Goal: Find specific page/section: Find specific page/section

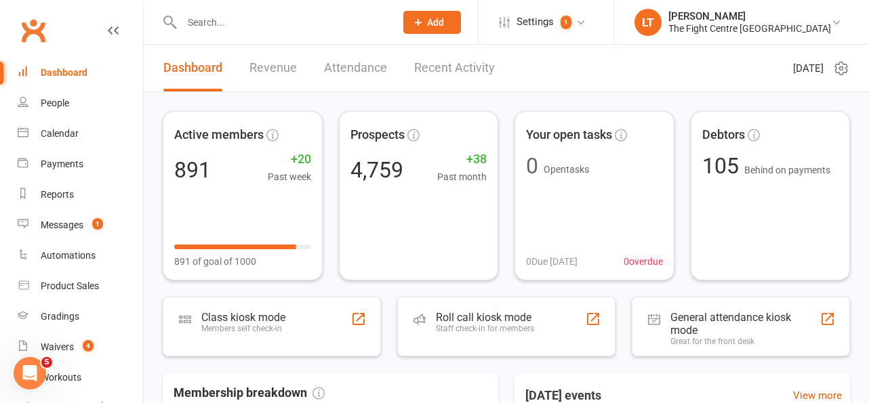
click at [248, 19] on input "text" at bounding box center [282, 22] width 208 height 19
type input "j"
type input "nate poss"
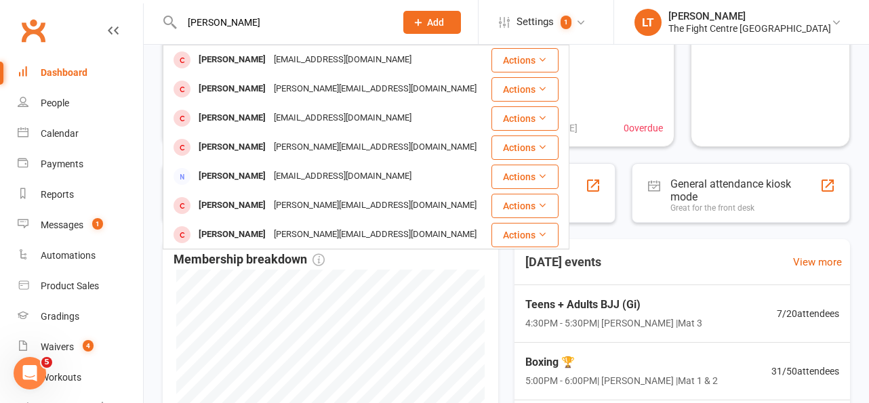
drag, startPoint x: 248, startPoint y: 26, endPoint x: 58, endPoint y: 16, distance: 190.1
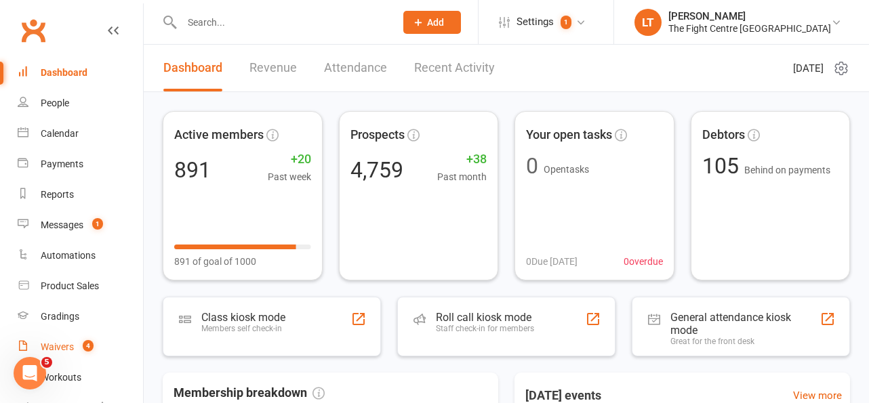
click at [76, 342] on link "Waivers 4" at bounding box center [80, 347] width 125 height 31
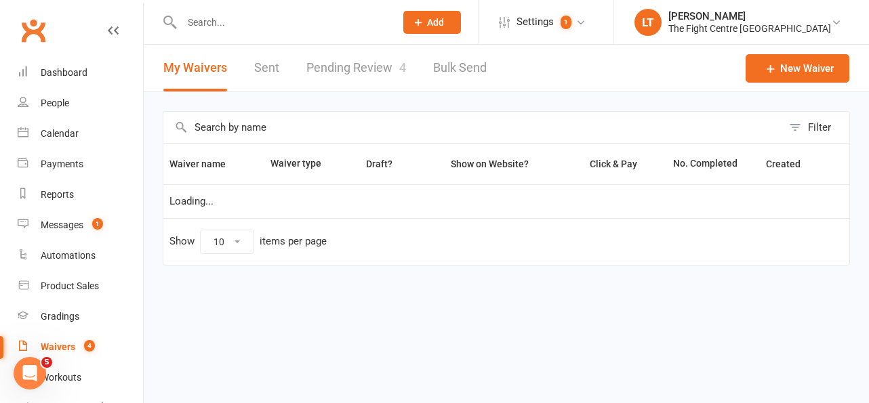
click at [365, 72] on link "Pending Review 4" at bounding box center [356, 68] width 100 height 47
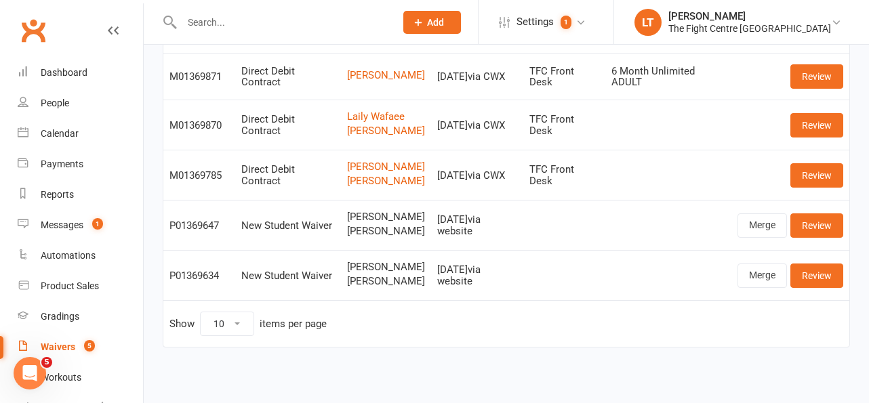
scroll to position [132, 0]
click at [43, 68] on div "Dashboard" at bounding box center [64, 72] width 47 height 11
